Goal: Learn about a topic: Learn about a topic

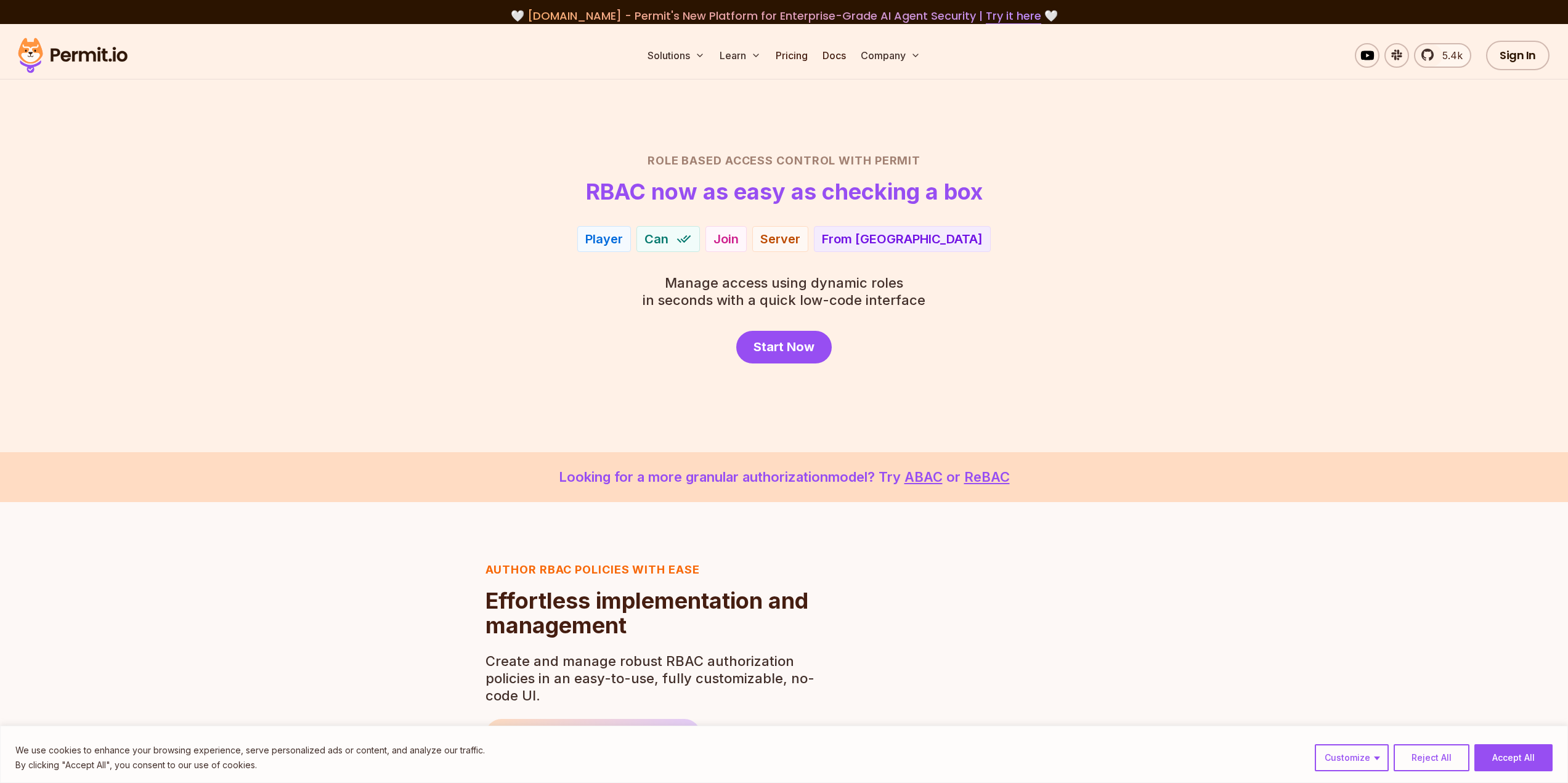
click at [623, 237] on div "Player" at bounding box center [604, 238] width 38 height 17
click at [669, 237] on span "Can" at bounding box center [657, 238] width 24 height 17
click at [769, 235] on div "View" at bounding box center [757, 238] width 31 height 17
click at [669, 236] on div "Can" at bounding box center [696, 239] width 64 height 26
click at [637, 236] on div "Admin" at bounding box center [632, 238] width 38 height 17
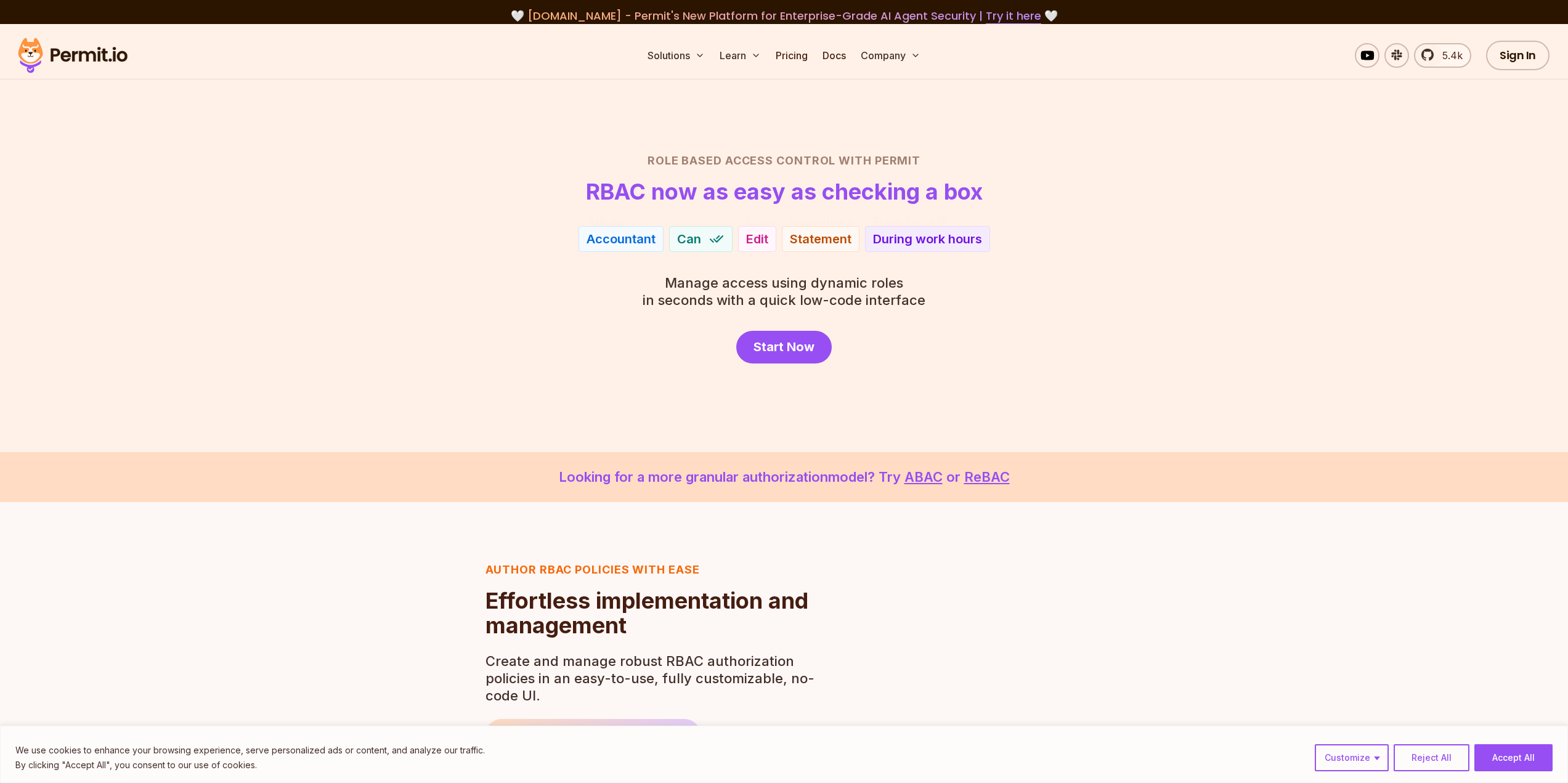
click at [951, 234] on div "During work hours" at bounding box center [927, 238] width 109 height 17
click at [807, 343] on span "Start Now" at bounding box center [784, 346] width 61 height 17
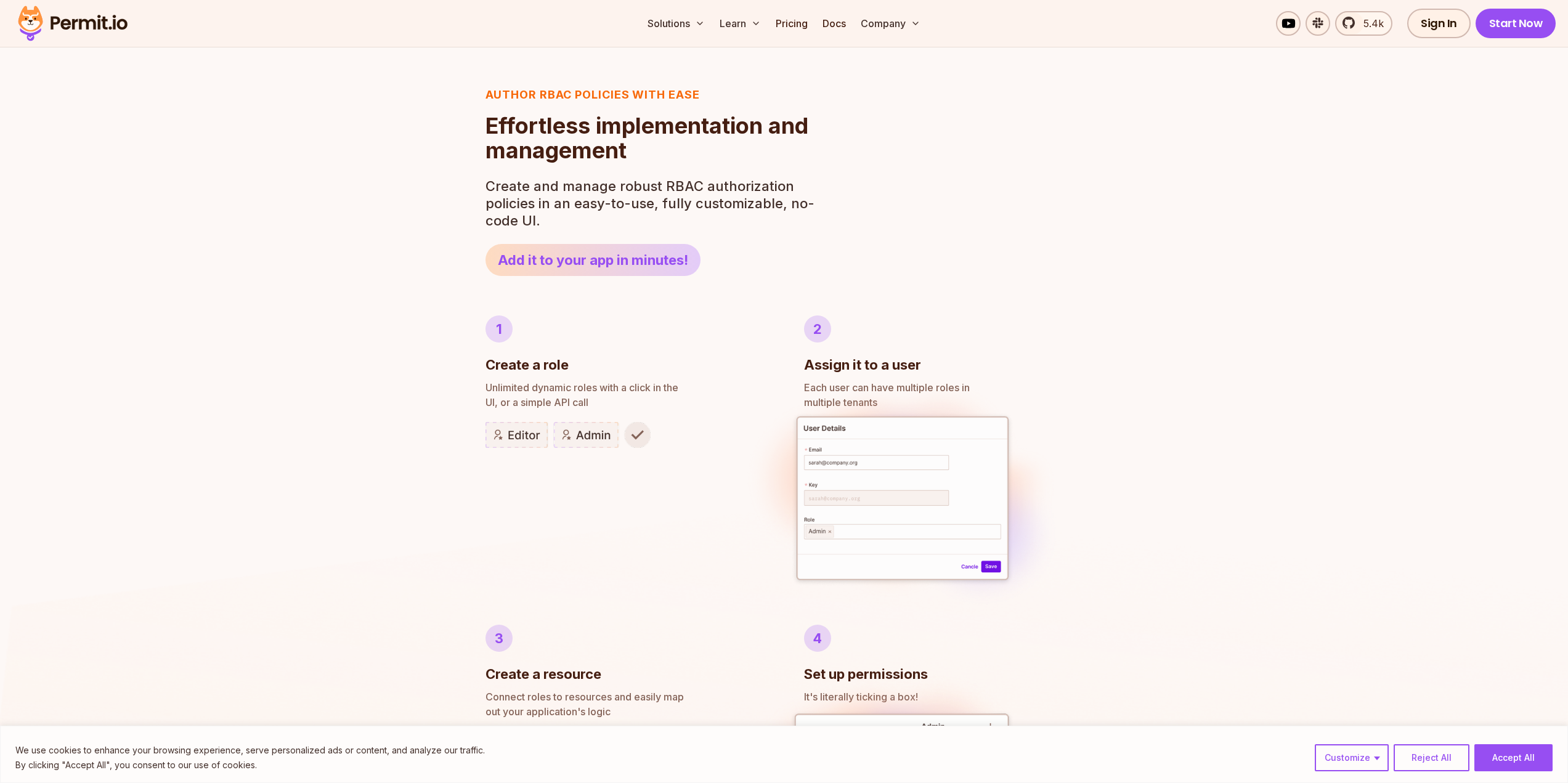
scroll to position [492, 0]
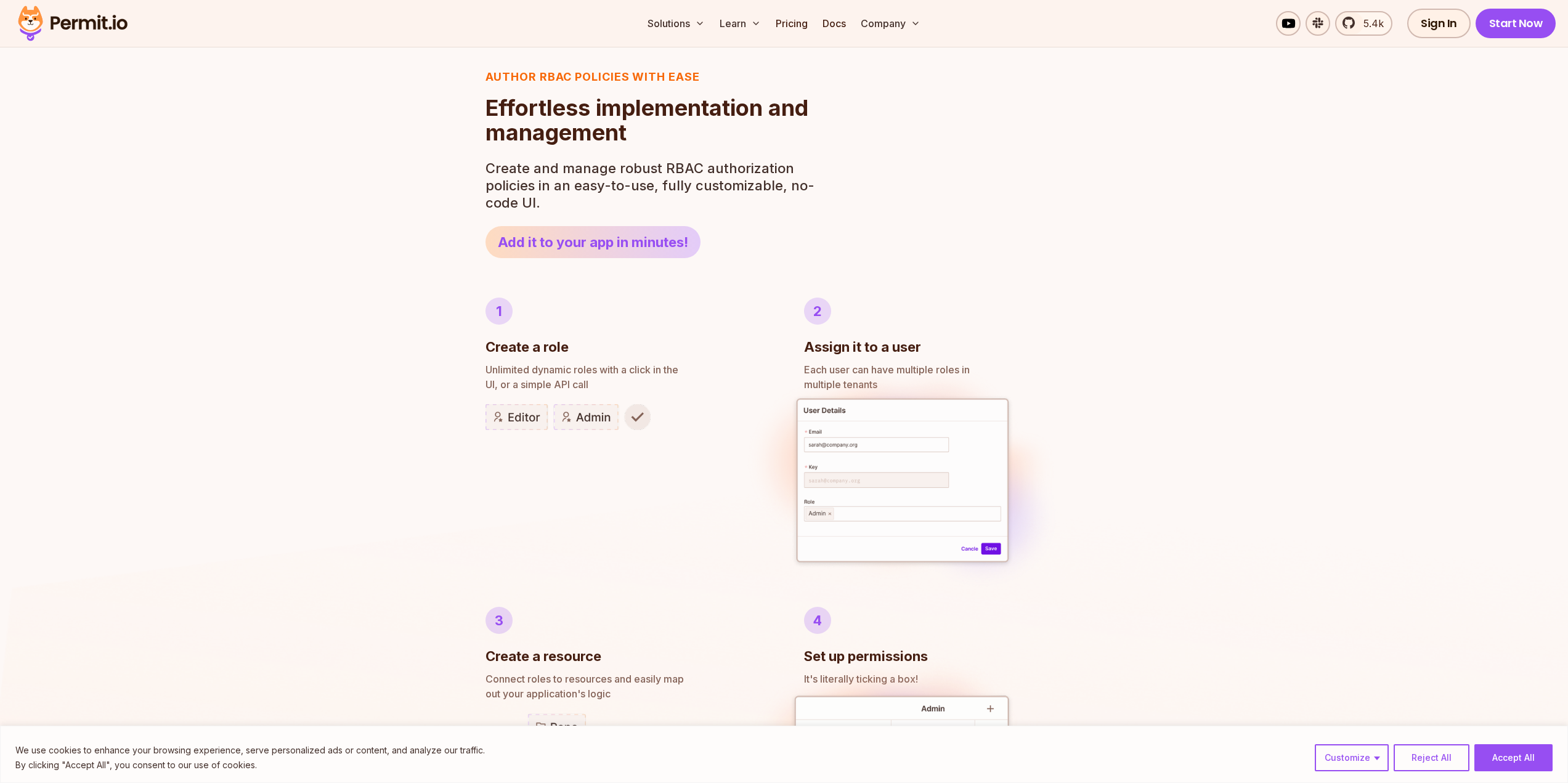
click at [516, 411] on img at bounding box center [567, 417] width 165 height 26
click at [578, 416] on img at bounding box center [567, 417] width 165 height 26
click at [640, 417] on img at bounding box center [567, 417] width 165 height 26
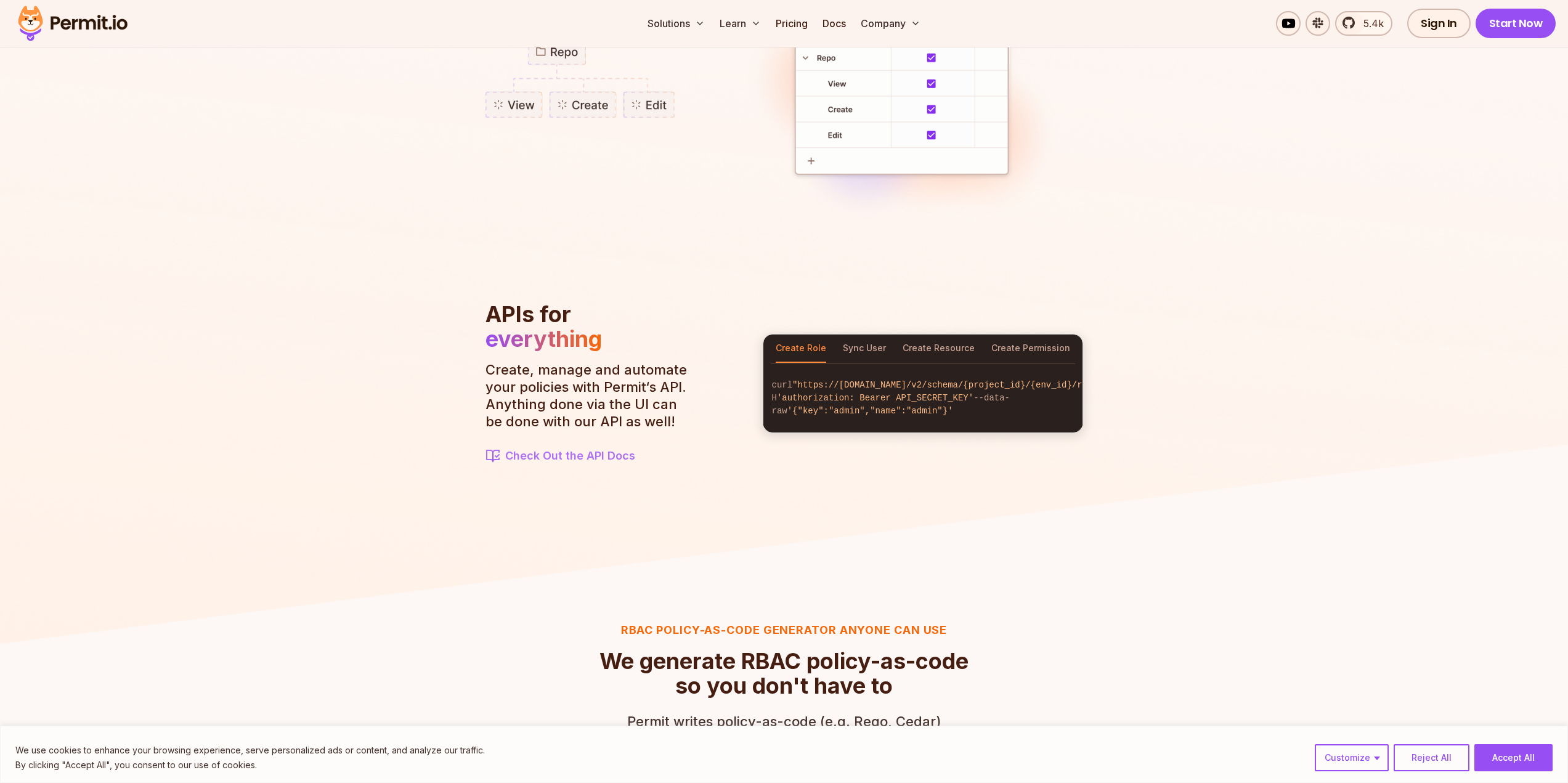
scroll to position [1170, 0]
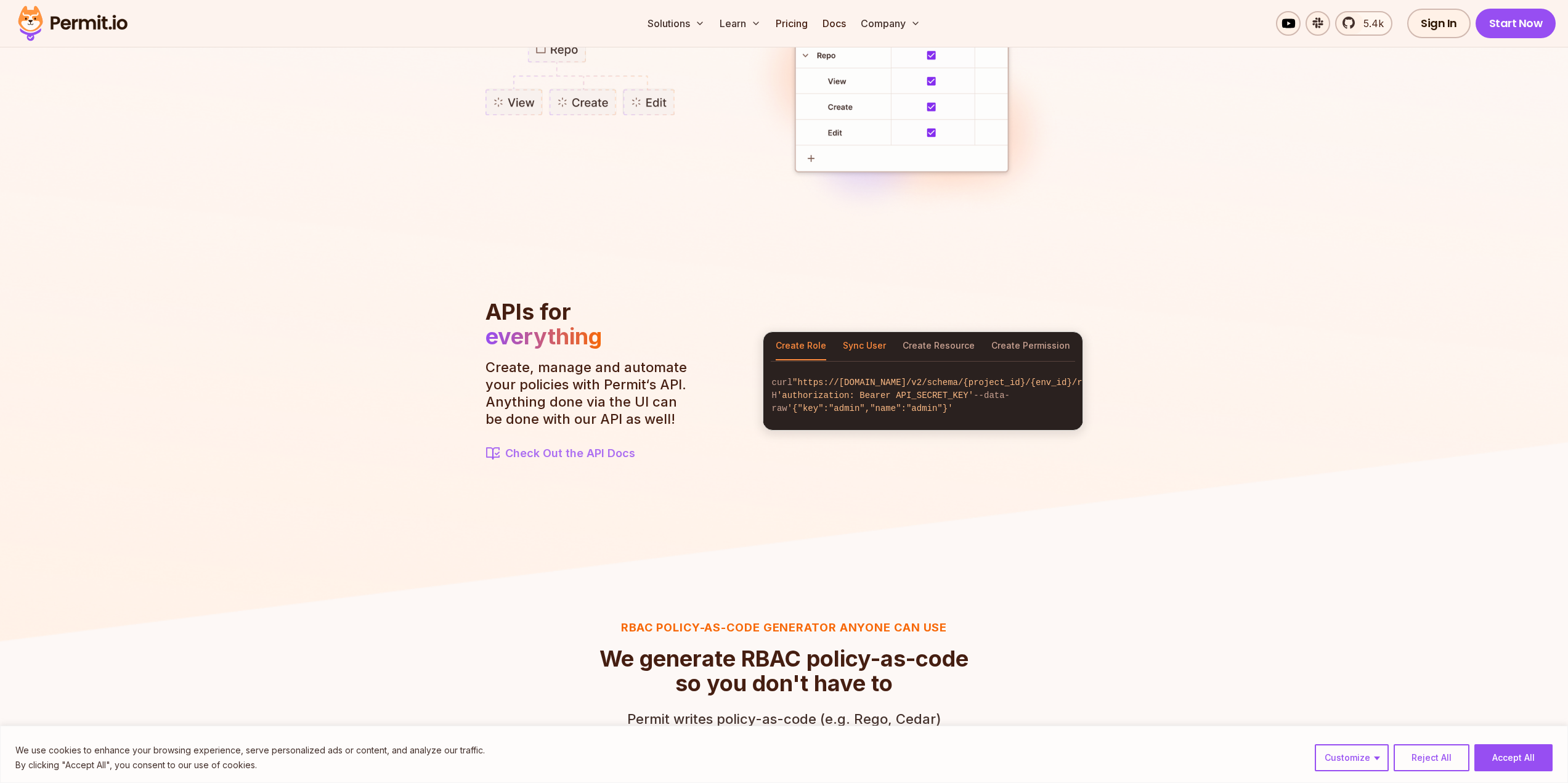
click at [856, 341] on button "Sync User" at bounding box center [864, 346] width 43 height 28
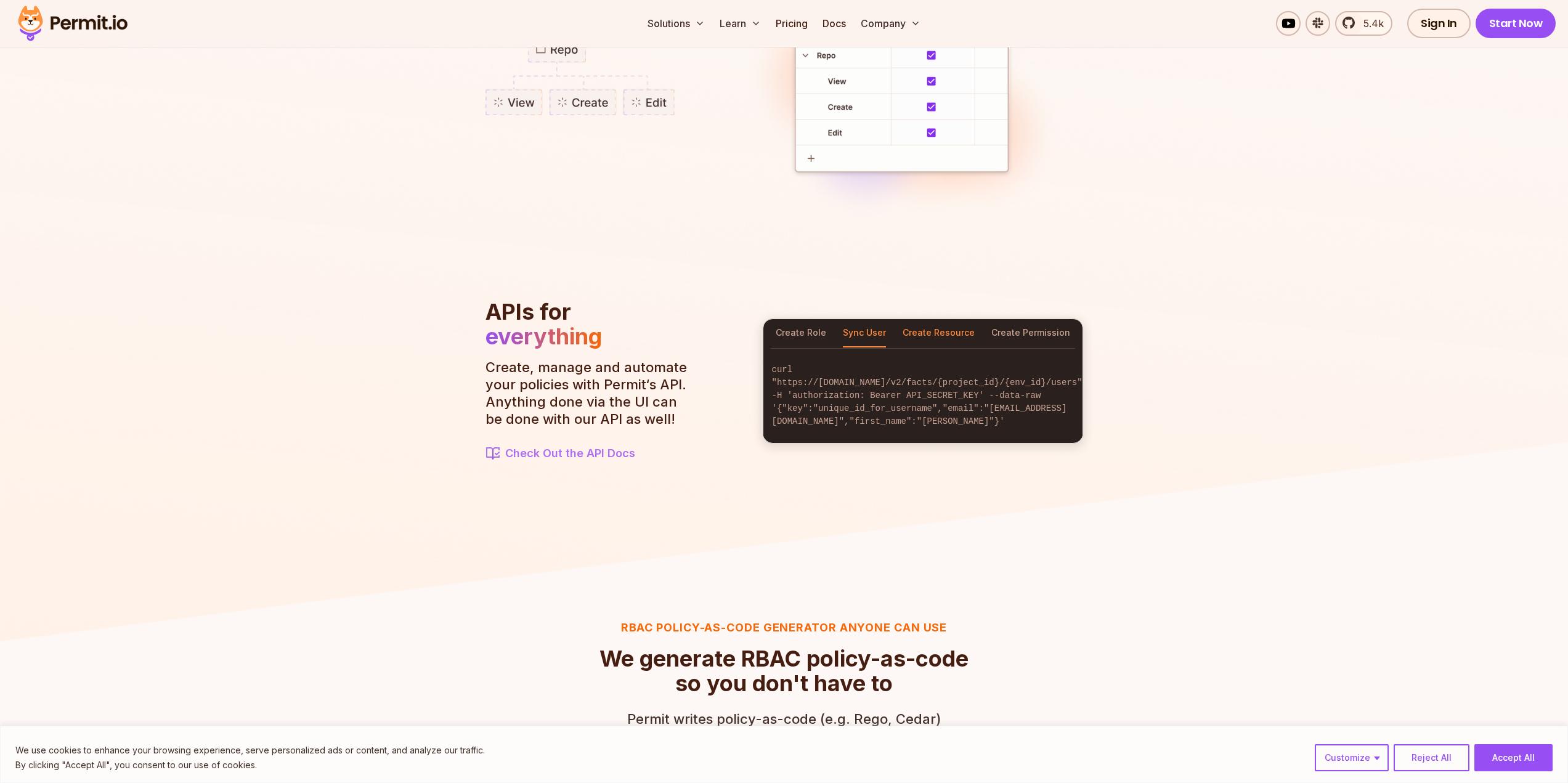
click at [929, 340] on button "Create Resource" at bounding box center [939, 333] width 72 height 28
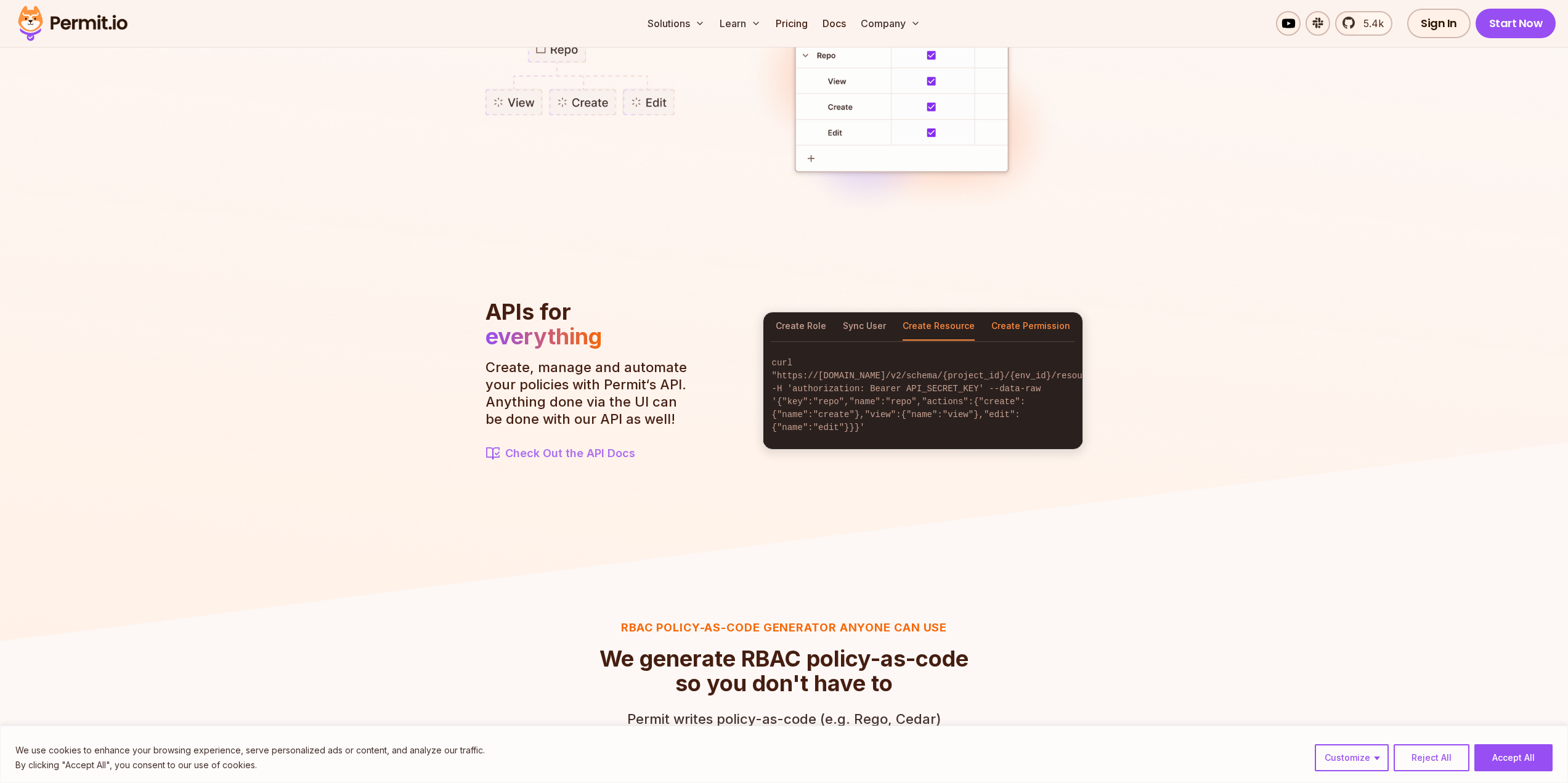
click at [1026, 327] on button "Create Permission" at bounding box center [1031, 326] width 79 height 28
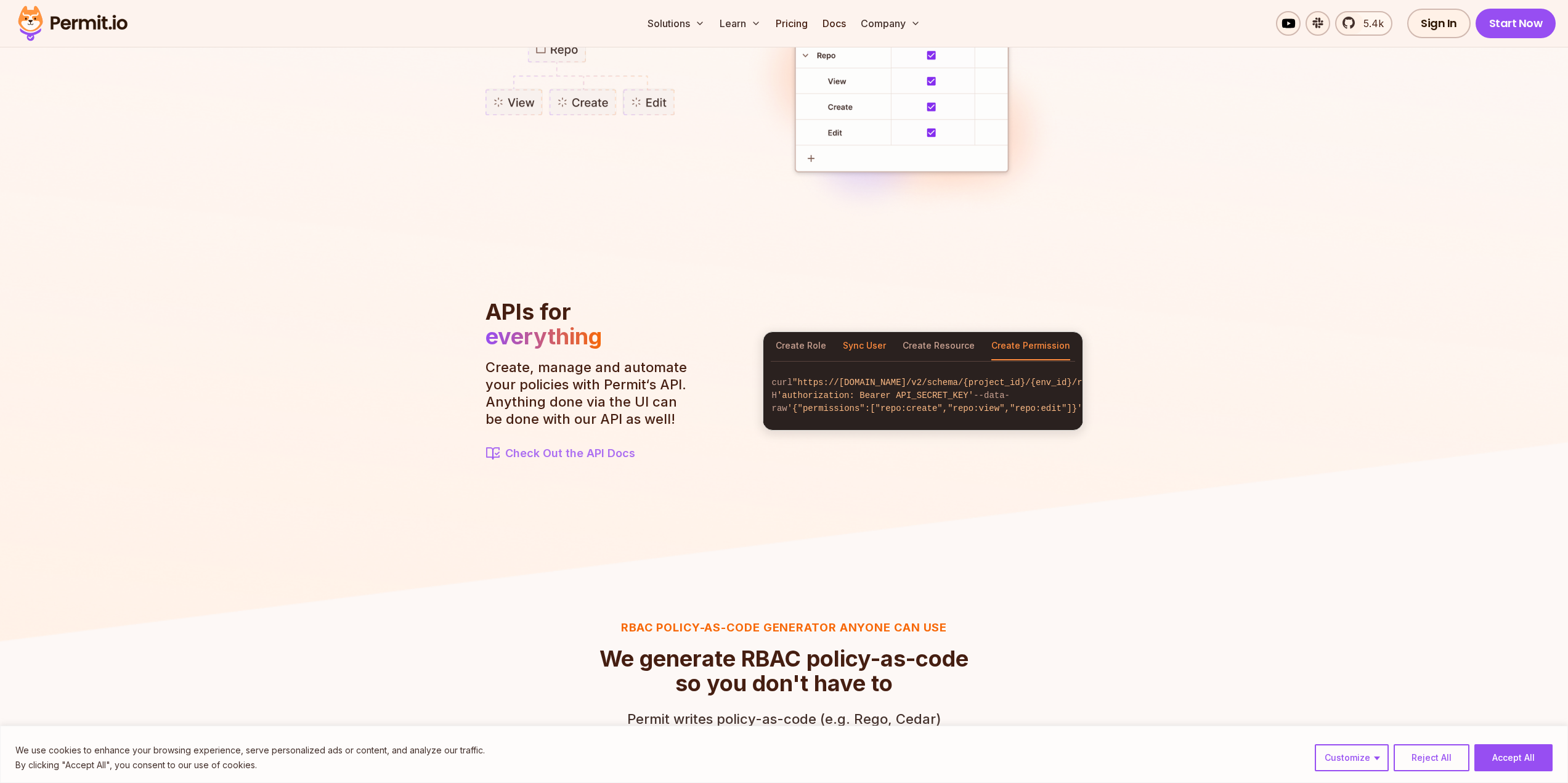
click at [872, 339] on button "Sync User" at bounding box center [864, 346] width 43 height 28
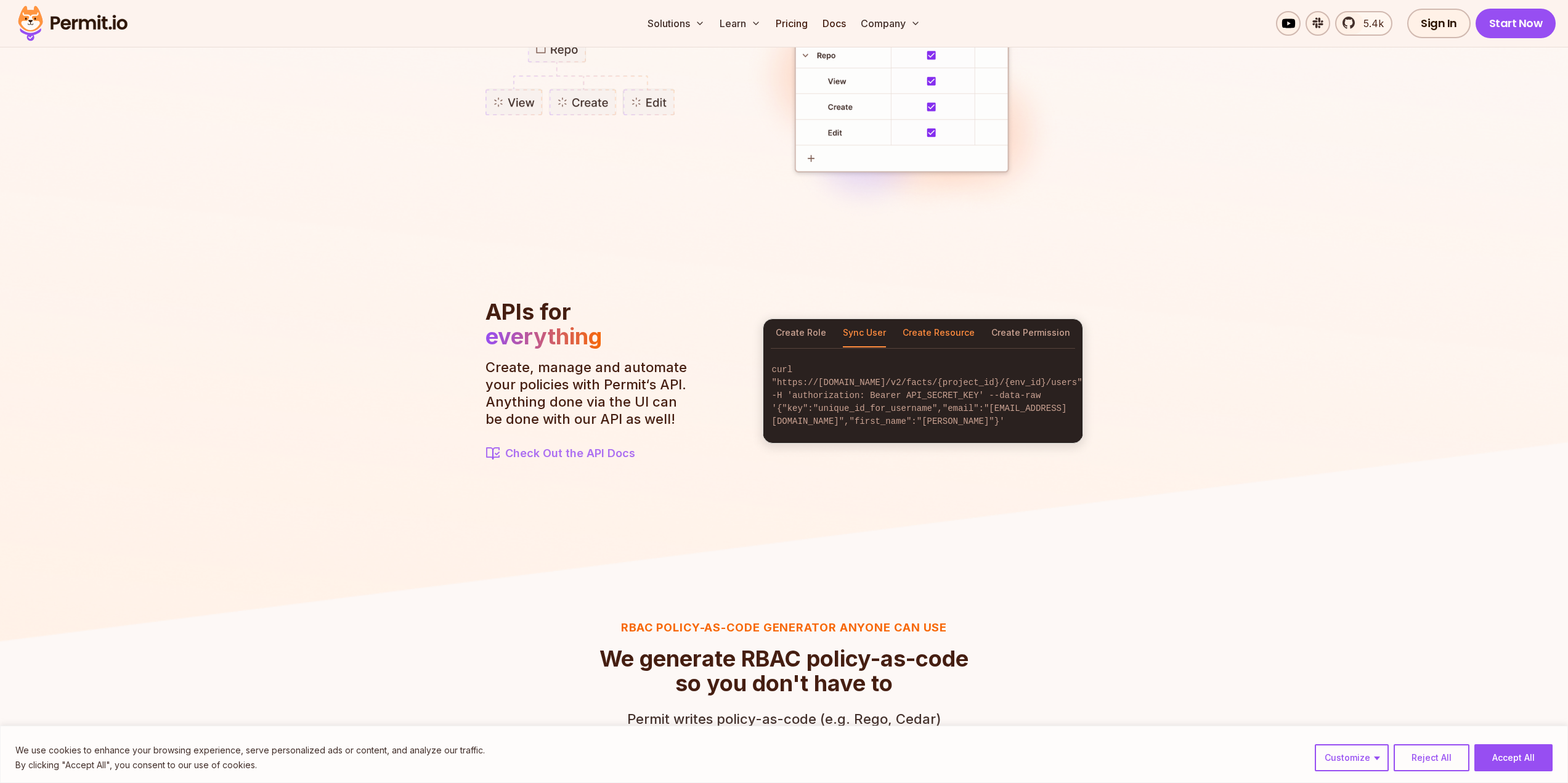
click at [943, 340] on button "Create Resource" at bounding box center [939, 333] width 72 height 28
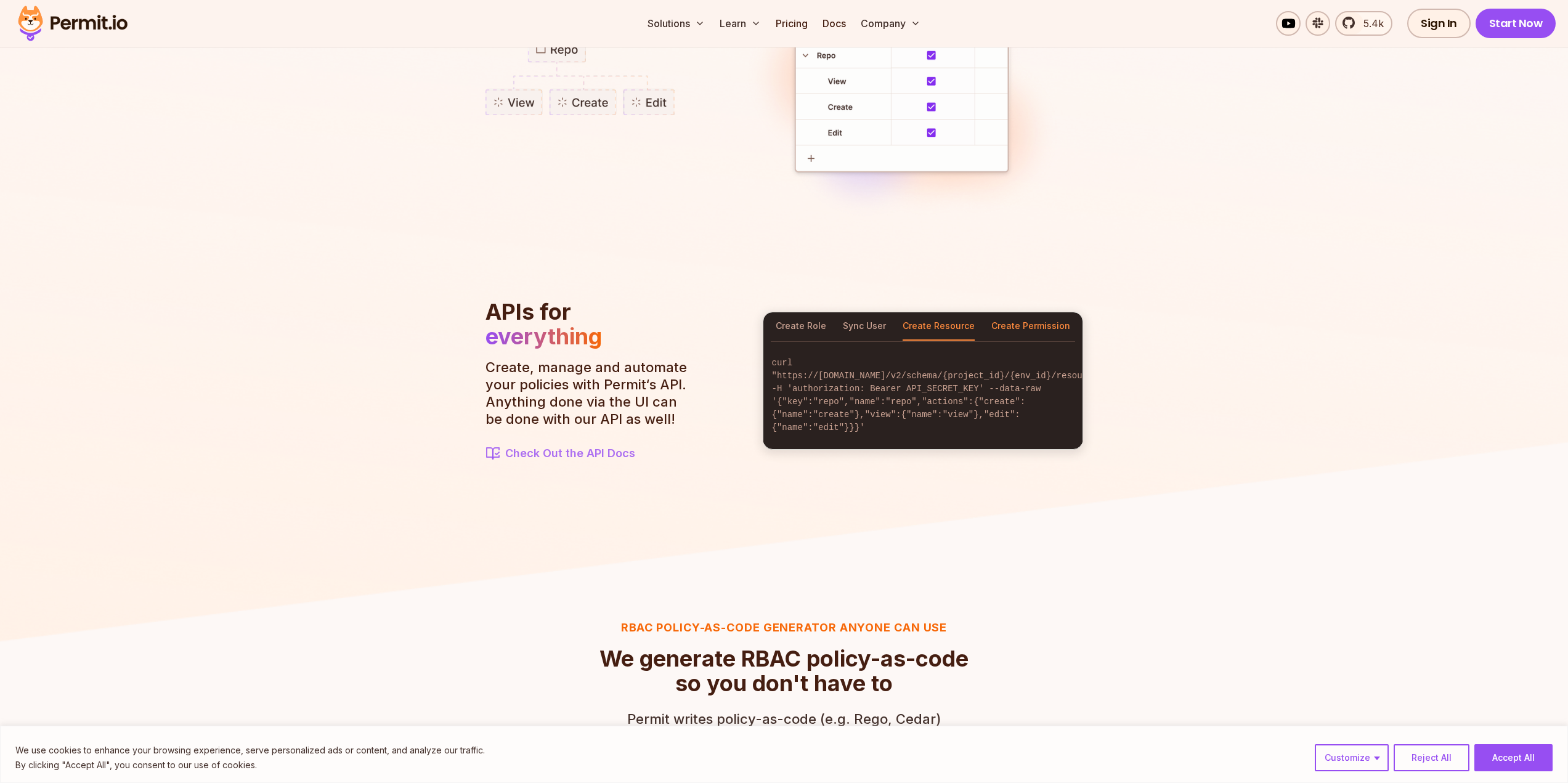
click at [1048, 333] on button "Create Permission" at bounding box center [1031, 326] width 79 height 28
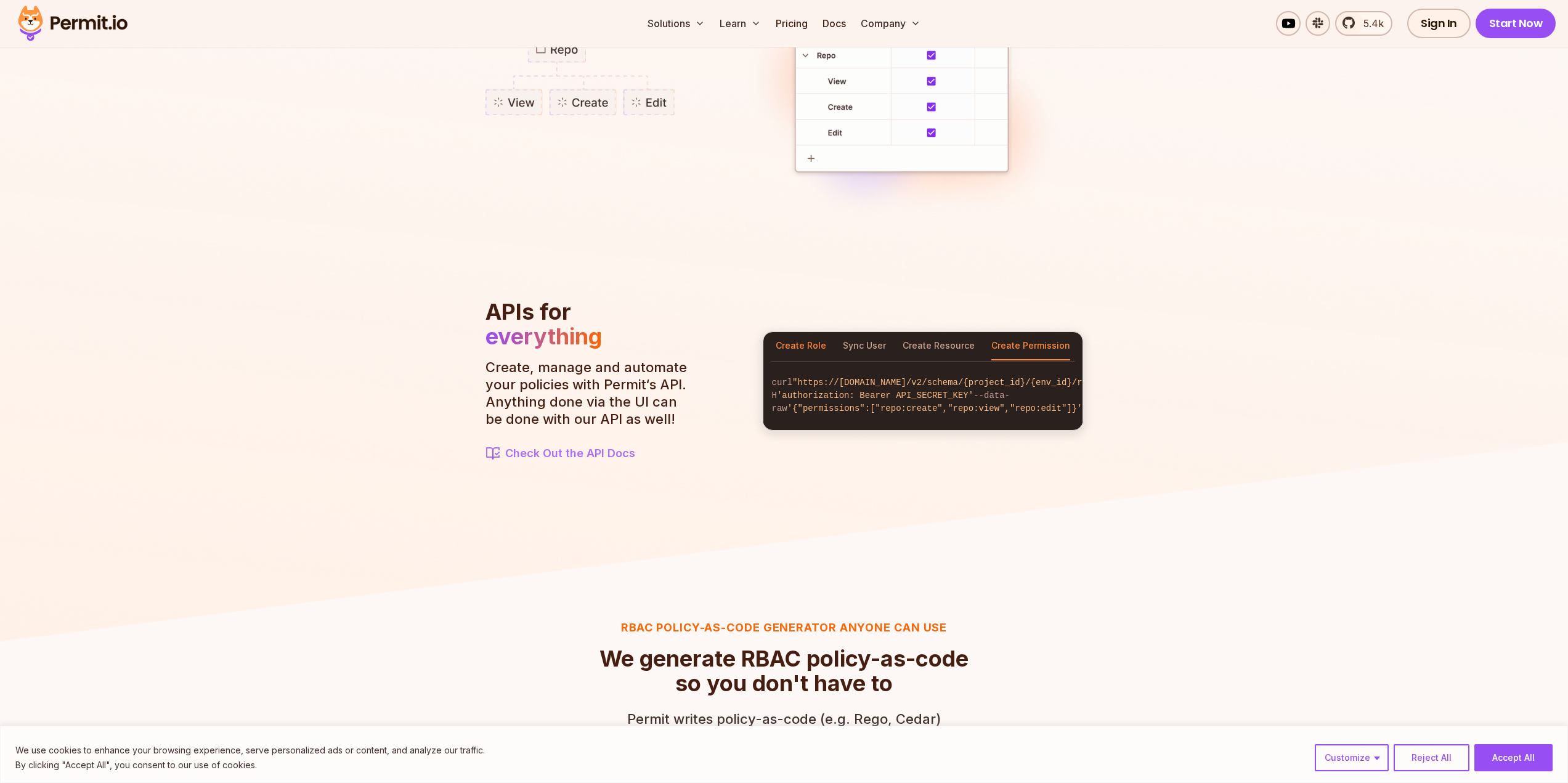
click at [797, 336] on button "Create Role" at bounding box center [801, 346] width 51 height 28
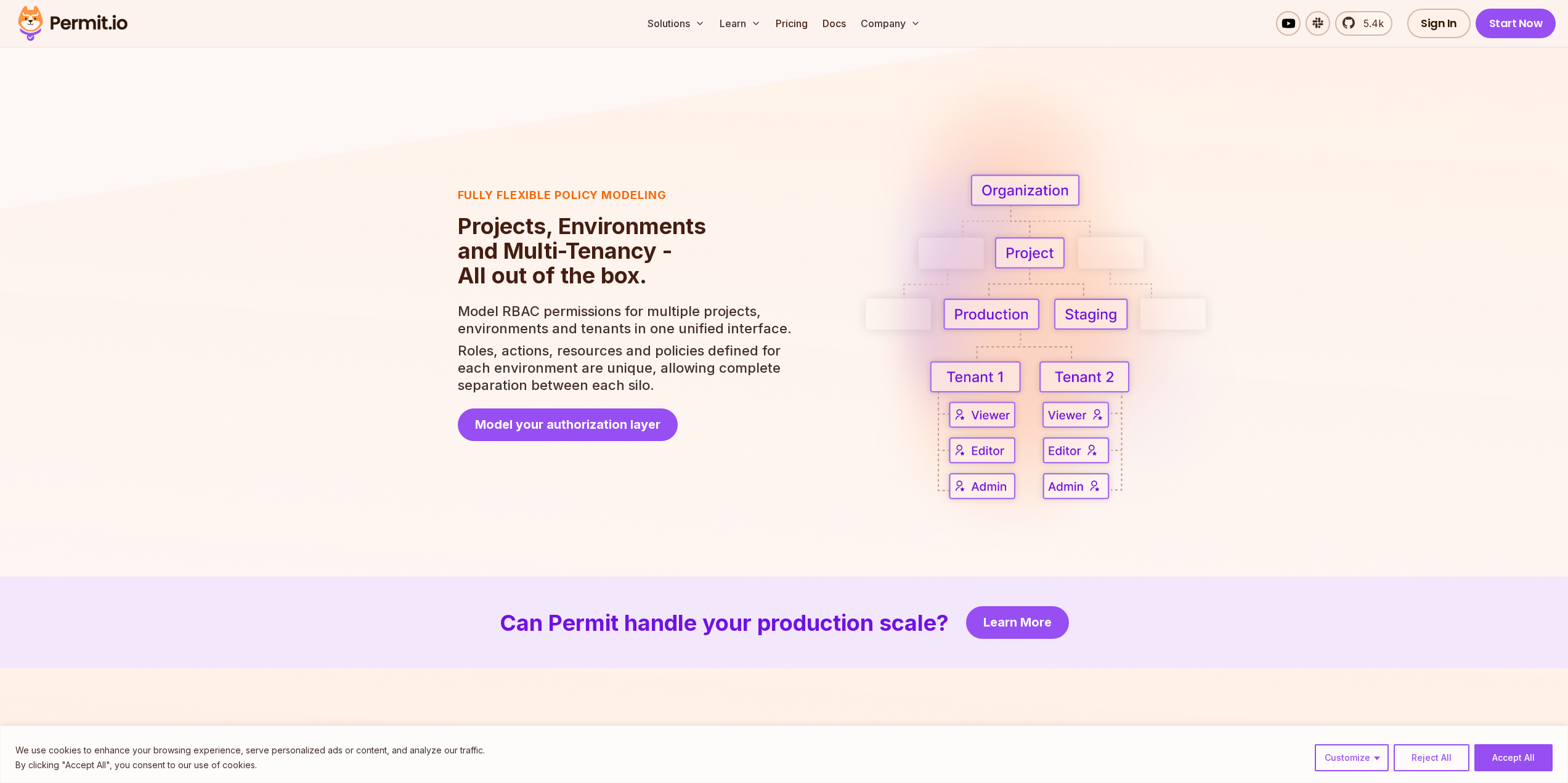
scroll to position [2279, 0]
